Goal: Information Seeking & Learning: Learn about a topic

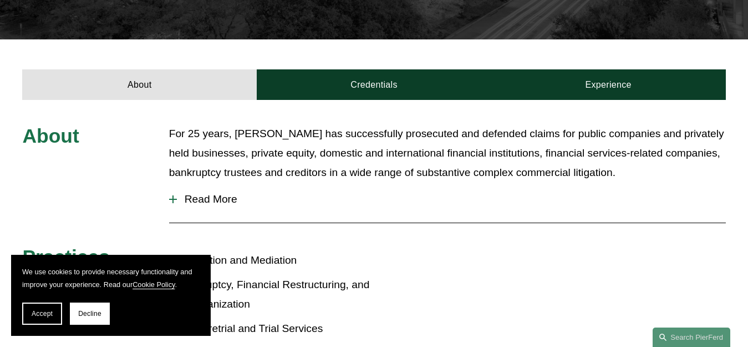
scroll to position [381, 0]
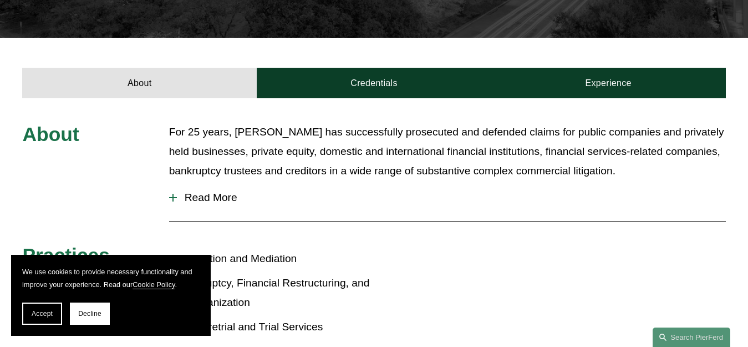
click at [210, 191] on span "Read More" at bounding box center [451, 197] width 549 height 12
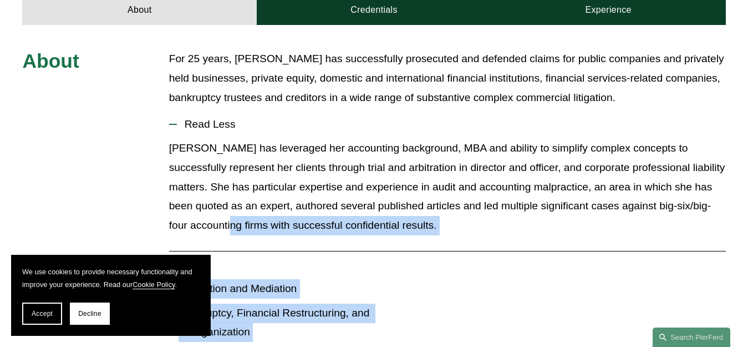
scroll to position [424, 0]
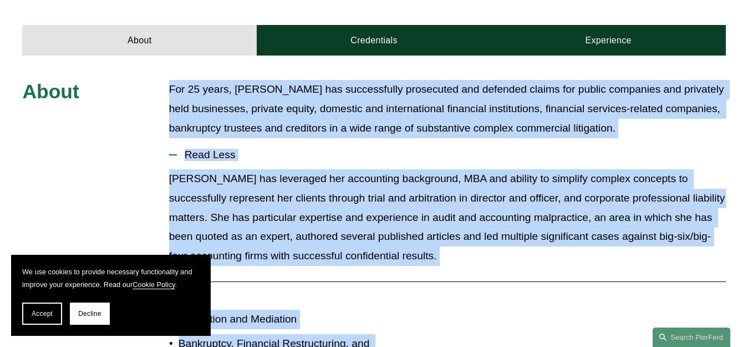
drag, startPoint x: 363, startPoint y: 257, endPoint x: 166, endPoint y: 49, distance: 286.3
click at [166, 80] on div "About For 25 years, [PERSON_NAME] has successfully prosecuted and defended clai…" at bounding box center [374, 302] width 748 height 445
copy div "For 25 years, [PERSON_NAME] has successfully prosecuted and defended claims for…"
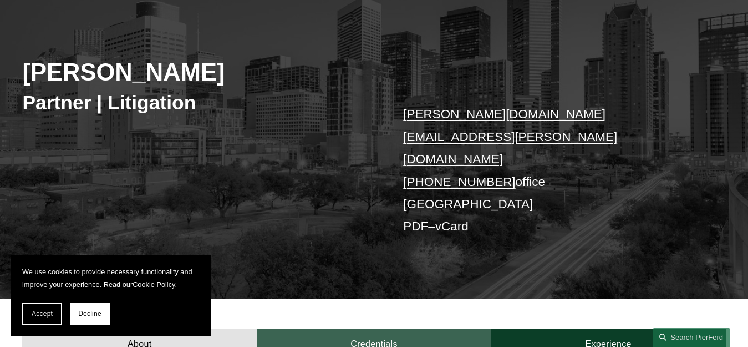
click at [375, 328] on link "Credentials" at bounding box center [374, 343] width 235 height 30
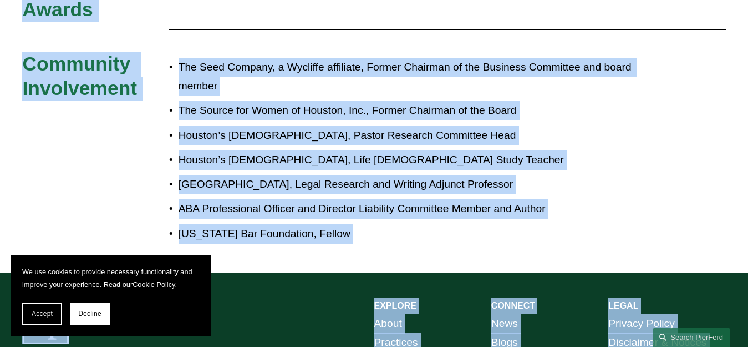
scroll to position [971, 0]
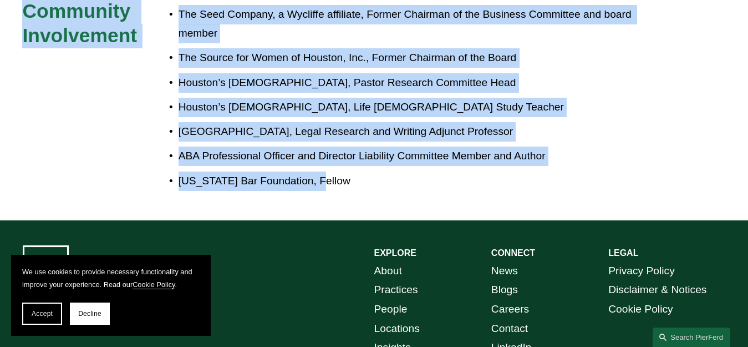
drag, startPoint x: 19, startPoint y: 129, endPoint x: 321, endPoint y: 64, distance: 309.2
copy div "Loremipsum Dolor Sit Amet C.A. Elitsedd Eiusm tem inc Utlabore Etdolore ma Aliq…"
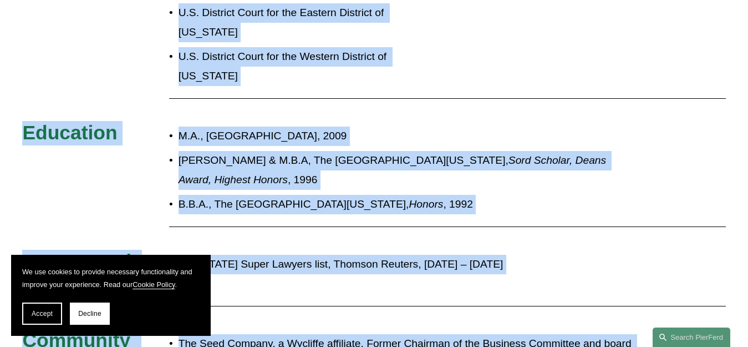
scroll to position [340, 0]
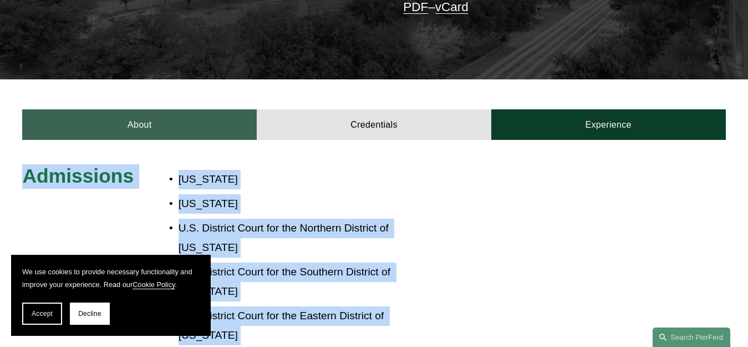
click at [127, 109] on link "About" at bounding box center [139, 124] width 235 height 30
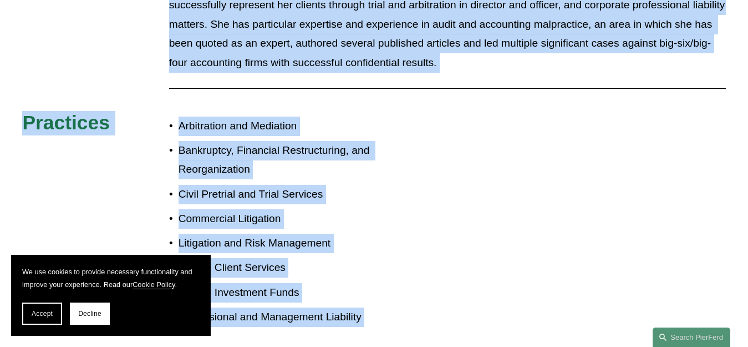
scroll to position [829, 0]
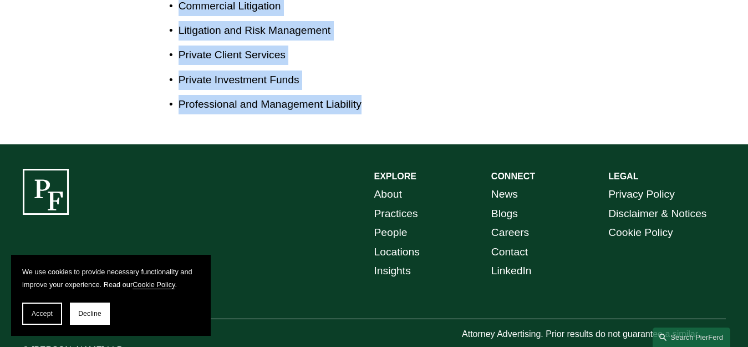
drag, startPoint x: 169, startPoint y: 136, endPoint x: 371, endPoint y: 72, distance: 212.2
copy div "For 25 years, [PERSON_NAME] has successfully prosecuted and defended claims for…"
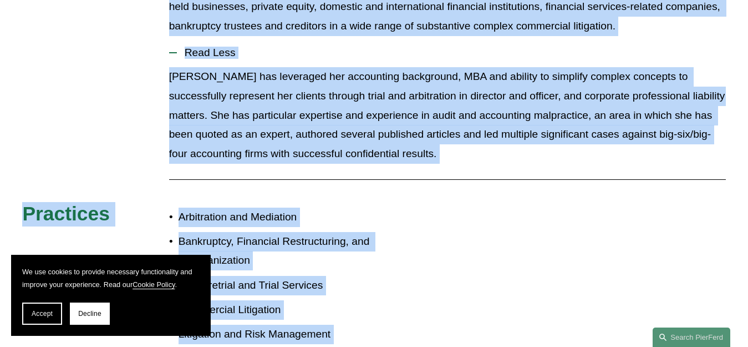
scroll to position [223, 0]
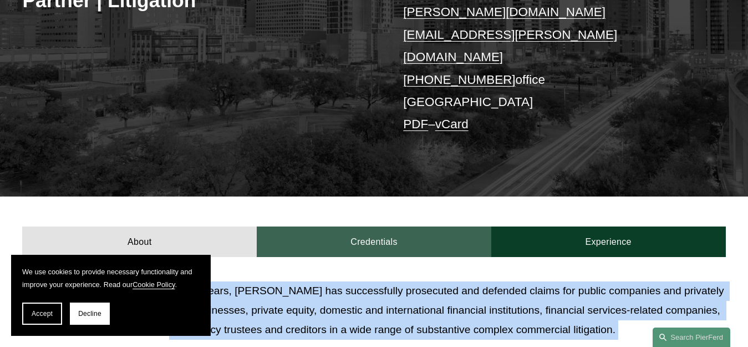
click at [337, 226] on link "Credentials" at bounding box center [374, 241] width 235 height 30
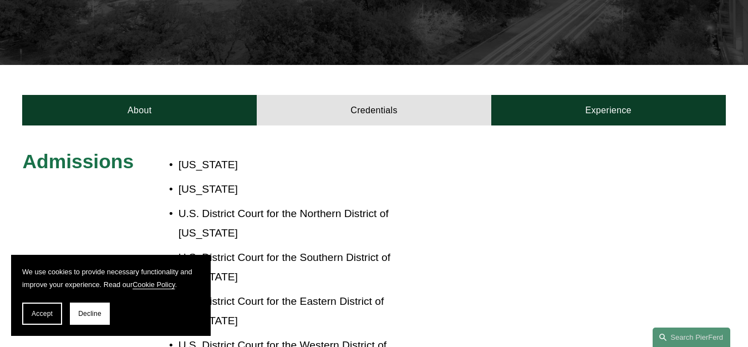
scroll to position [363, 0]
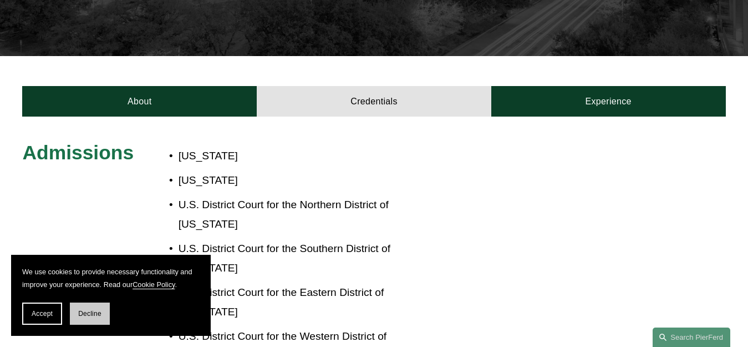
click at [88, 323] on button "Decline" at bounding box center [90, 313] width 40 height 22
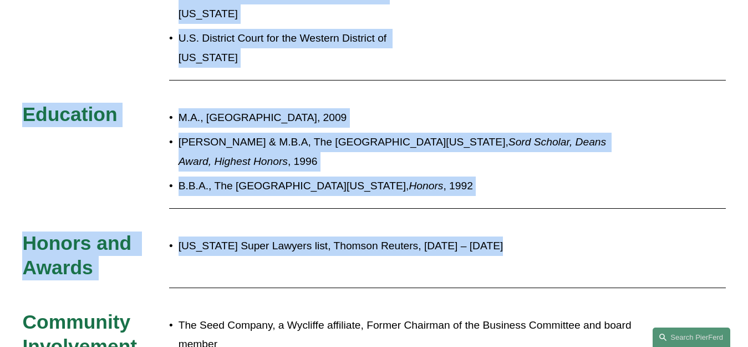
scroll to position [674, 0]
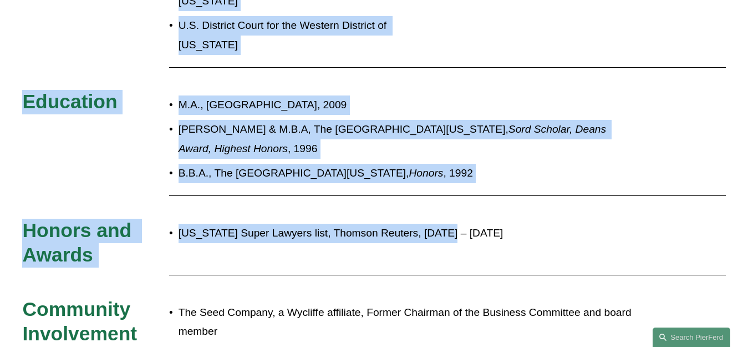
drag, startPoint x: 25, startPoint y: 114, endPoint x: 471, endPoint y: 114, distance: 445.8
click at [471, 114] on div "Admissions [US_STATE] [US_STATE] U.S. District Court for the Northern District …" at bounding box center [374, 161] width 748 height 663
copy div "Admissions [US_STATE] [US_STATE] U.S. District Court for the Northern District …"
